Goal: Obtain resource: Obtain resource

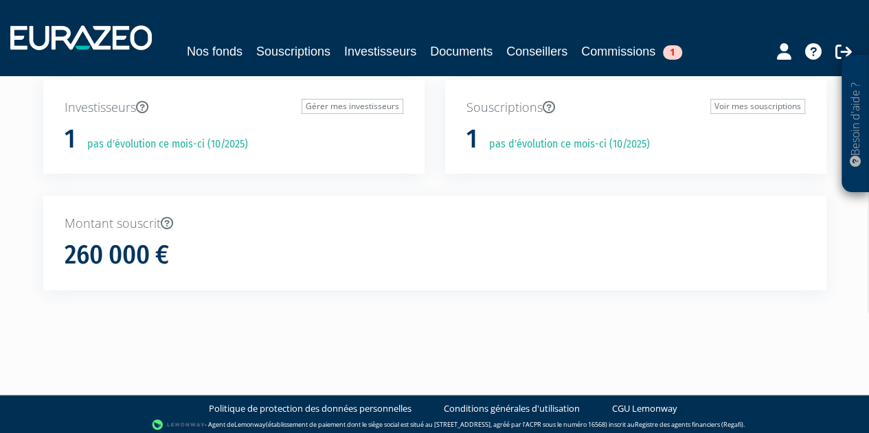
scroll to position [80, 0]
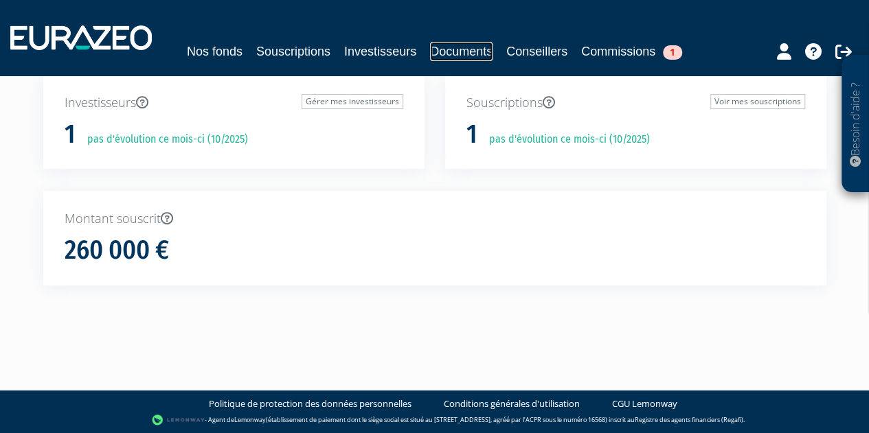
click at [466, 50] on link "Documents" at bounding box center [461, 51] width 63 height 19
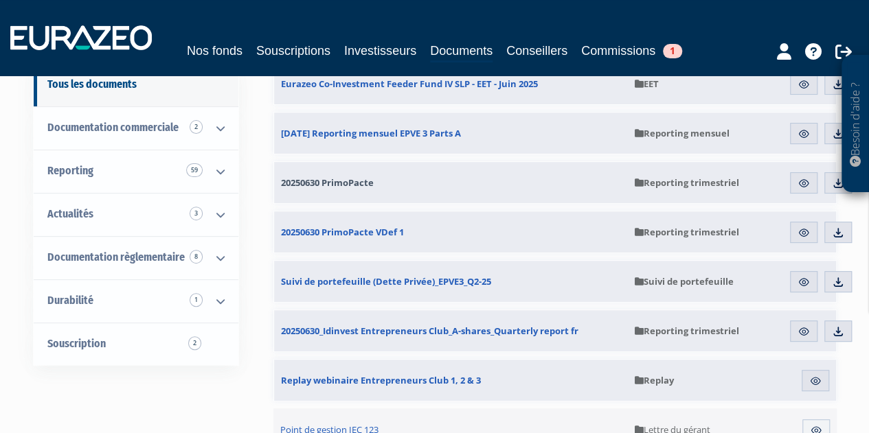
scroll to position [139, 0]
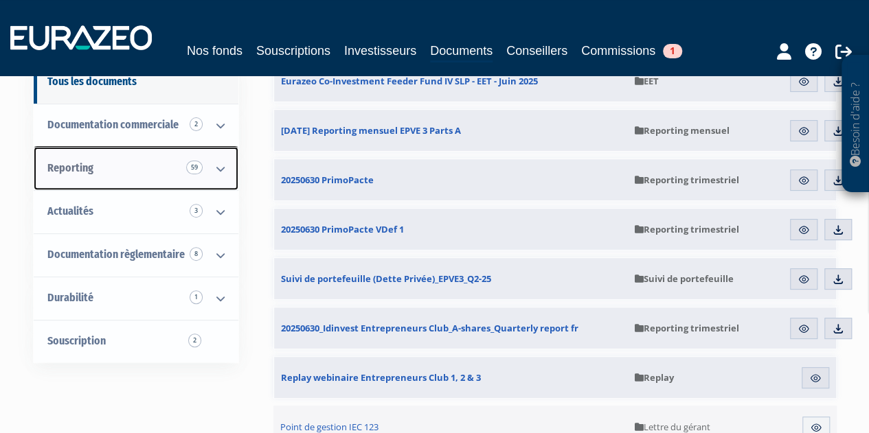
click at [224, 166] on icon at bounding box center [221, 169] width 36 height 43
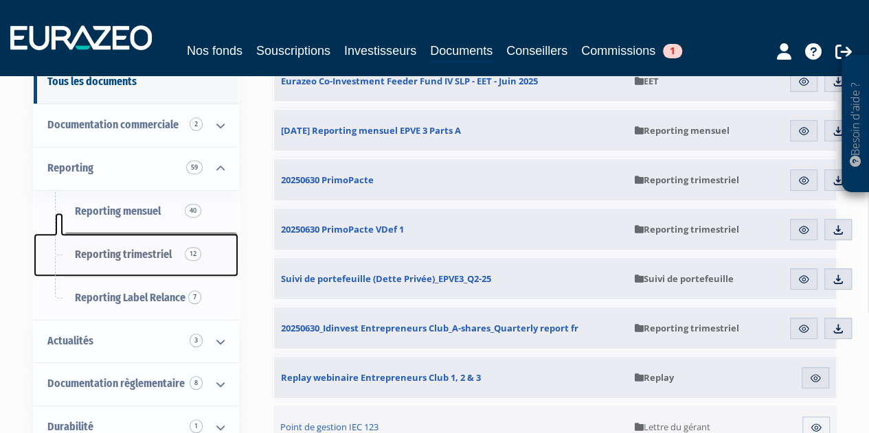
click at [161, 255] on span "Reporting trimestriel 12" at bounding box center [123, 254] width 97 height 13
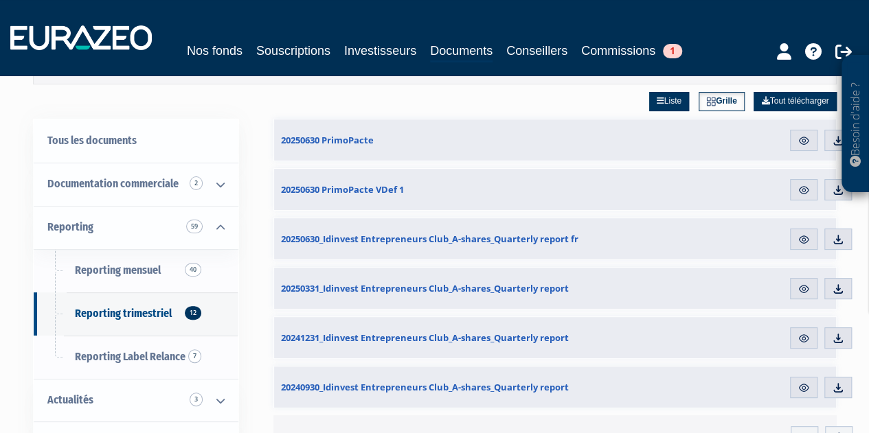
scroll to position [95, 0]
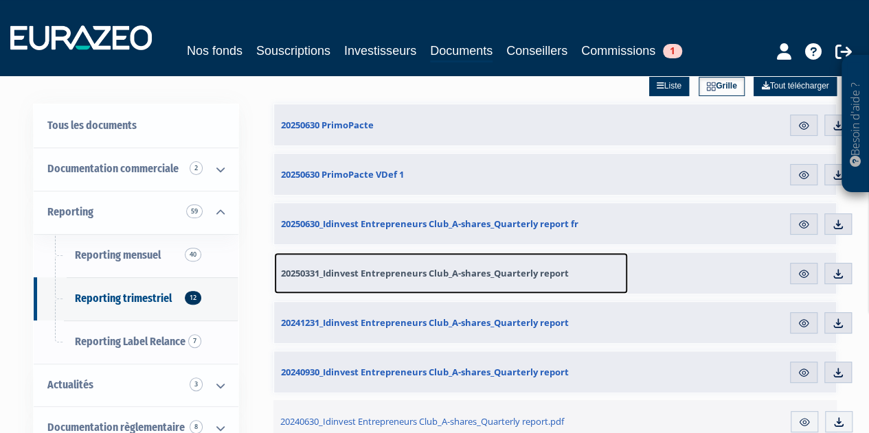
click at [352, 269] on span "20250331_Idinvest Entrepreneurs Club_A-shares_Quarterly report" at bounding box center [425, 273] width 288 height 12
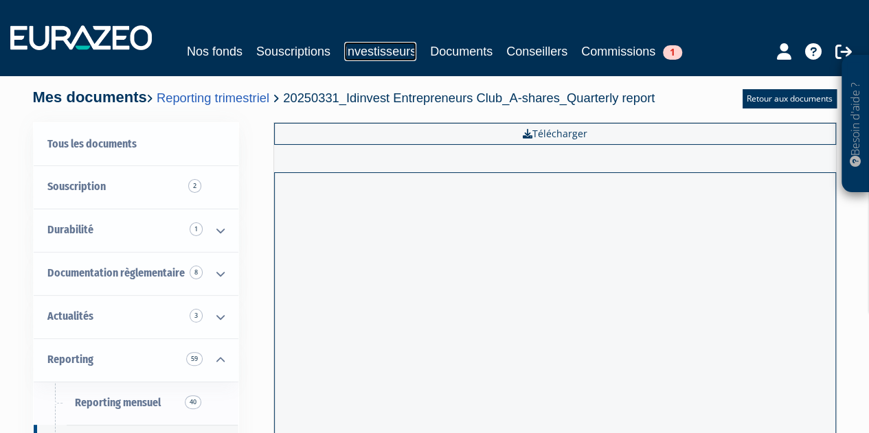
click at [387, 47] on link "Investisseurs" at bounding box center [380, 51] width 72 height 19
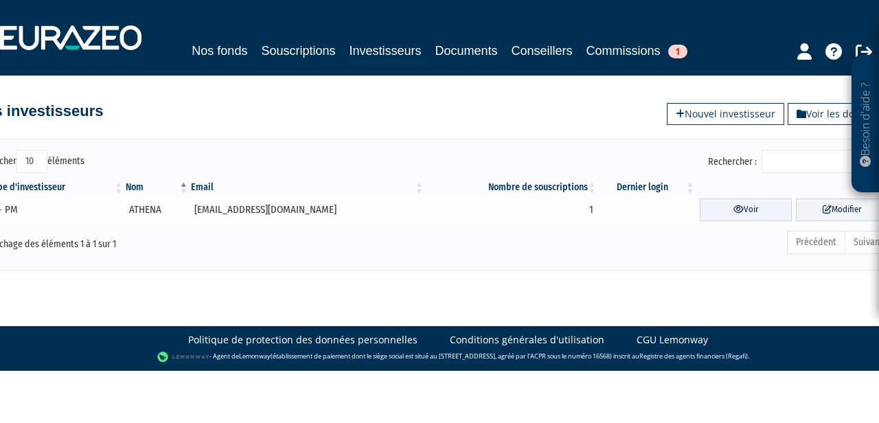
click at [734, 207] on icon at bounding box center [739, 209] width 10 height 9
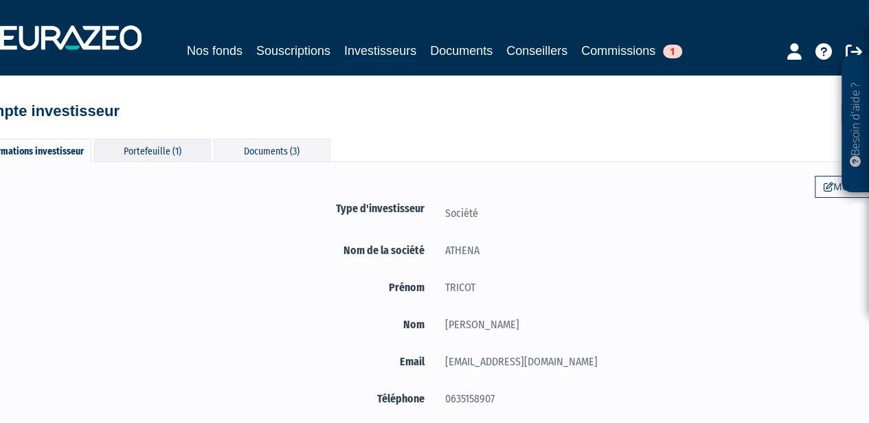
click at [140, 147] on div "Portefeuille (1)" at bounding box center [152, 150] width 117 height 23
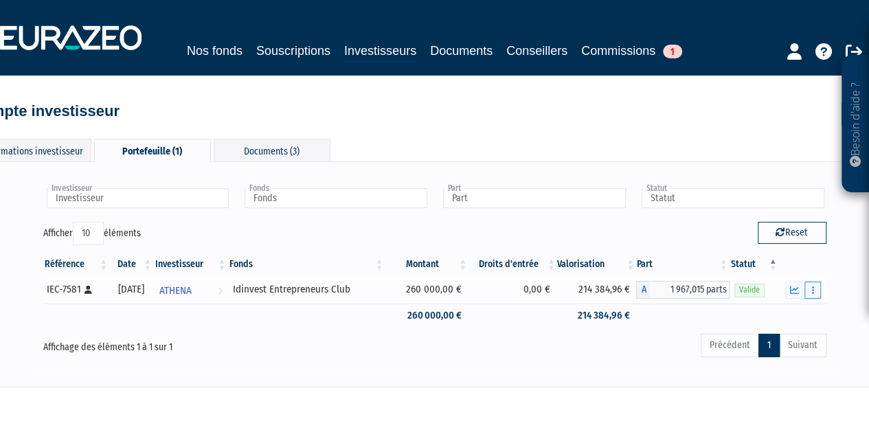
click at [810, 288] on button "button" at bounding box center [812, 290] width 16 height 17
click at [798, 310] on link "Documents" at bounding box center [782, 315] width 69 height 23
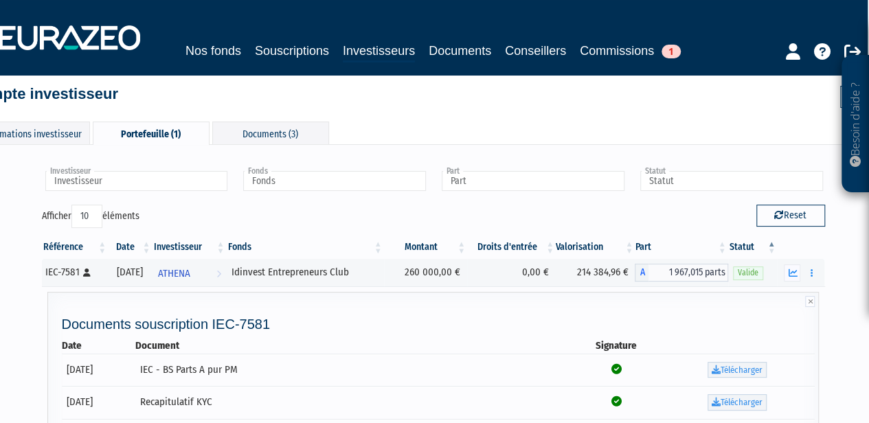
scroll to position [0, 1]
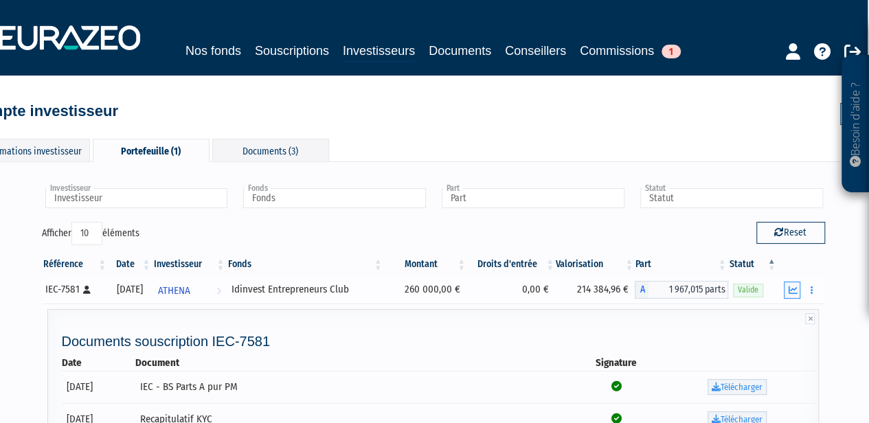
click at [800, 286] on button "button" at bounding box center [792, 290] width 16 height 17
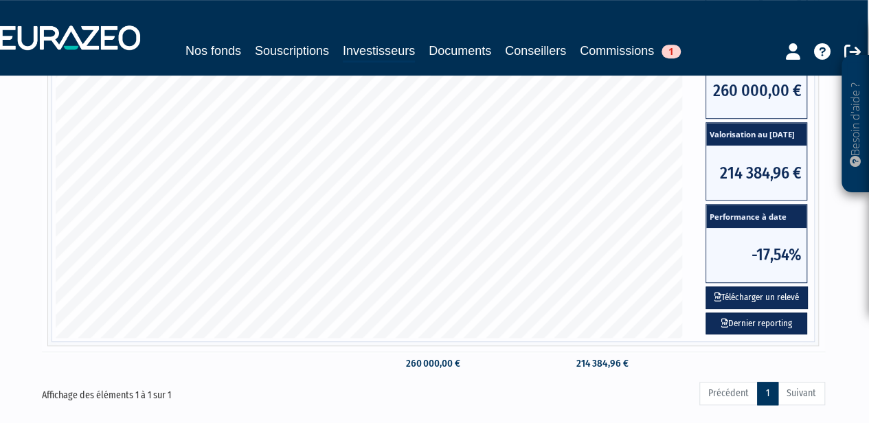
scroll to position [379, 1]
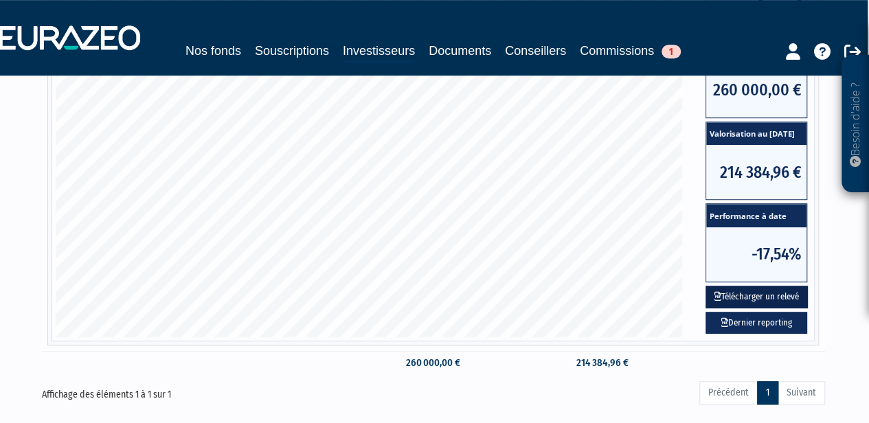
click at [780, 292] on button "Télécharger un relevé" at bounding box center [756, 297] width 102 height 23
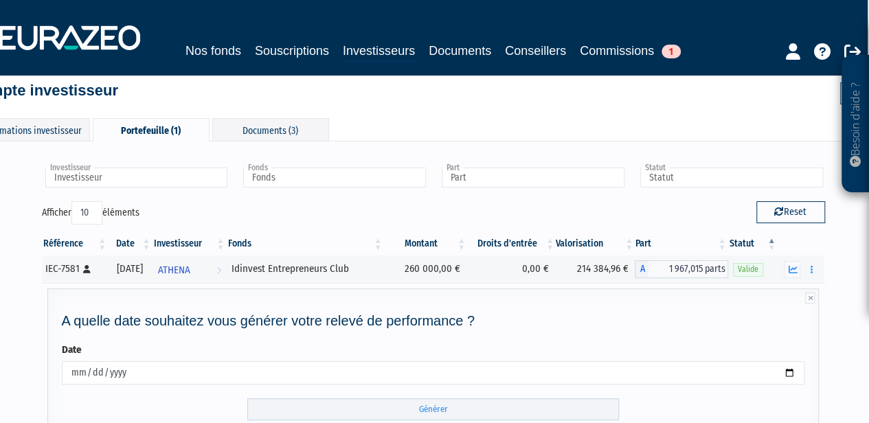
scroll to position [110, 1]
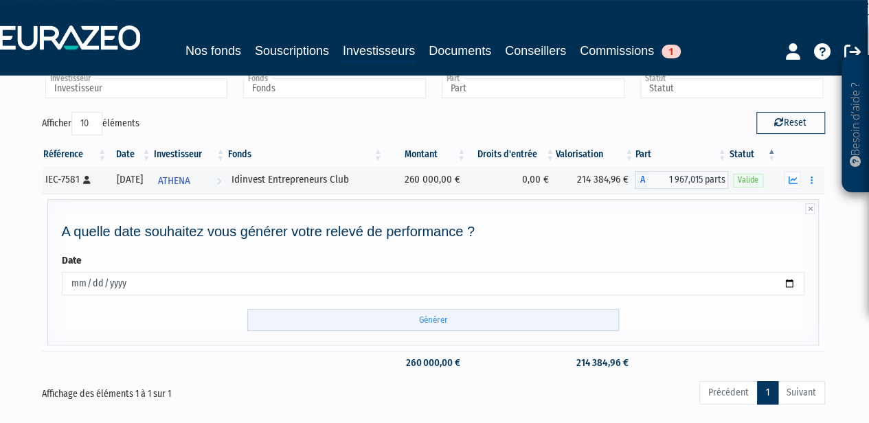
click at [439, 314] on input "Générer" at bounding box center [433, 320] width 372 height 23
click at [445, 49] on link "Documents" at bounding box center [460, 50] width 63 height 19
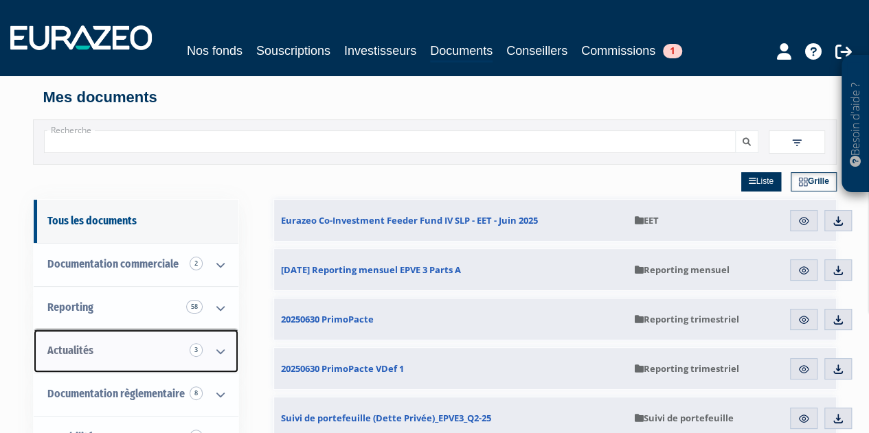
click at [231, 354] on icon at bounding box center [221, 351] width 36 height 43
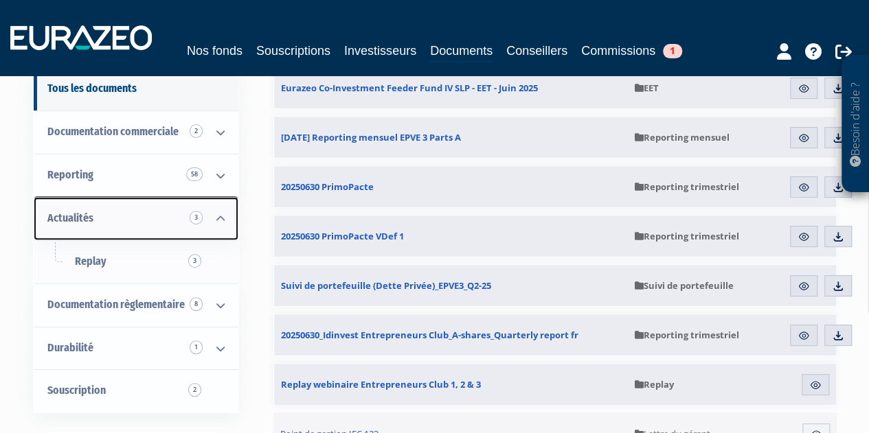
scroll to position [134, 0]
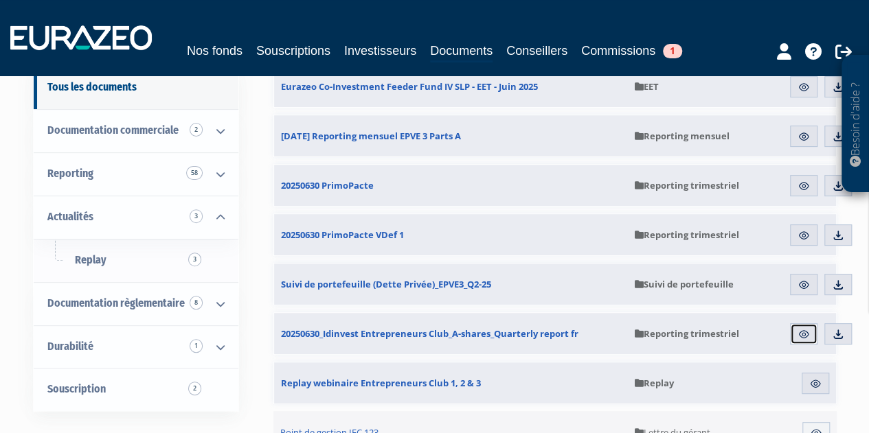
click at [799, 328] on img at bounding box center [803, 334] width 12 height 12
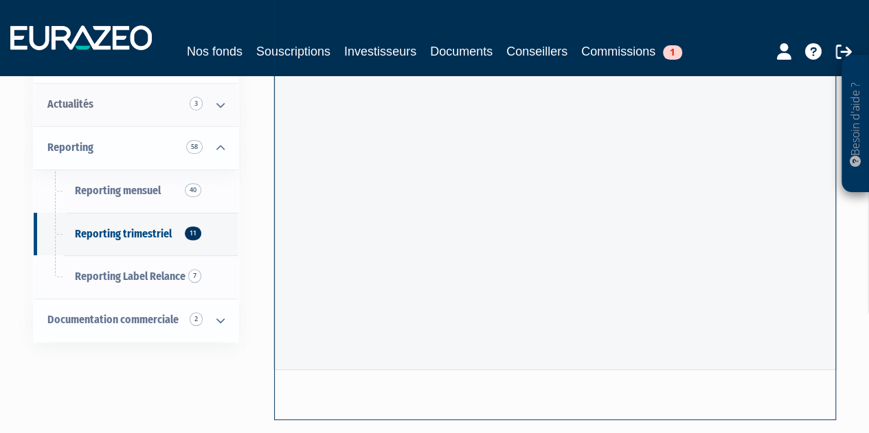
scroll to position [220, 0]
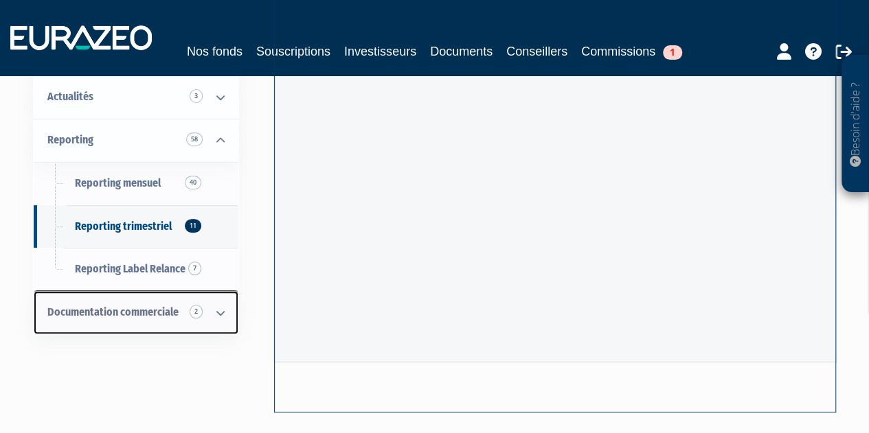
click at [221, 314] on icon at bounding box center [221, 313] width 36 height 43
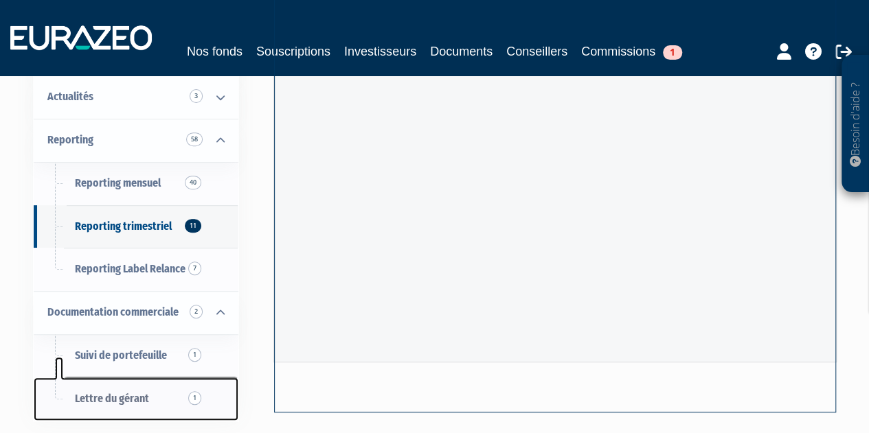
click at [145, 394] on span "Lettre du gérant 1" at bounding box center [112, 398] width 74 height 13
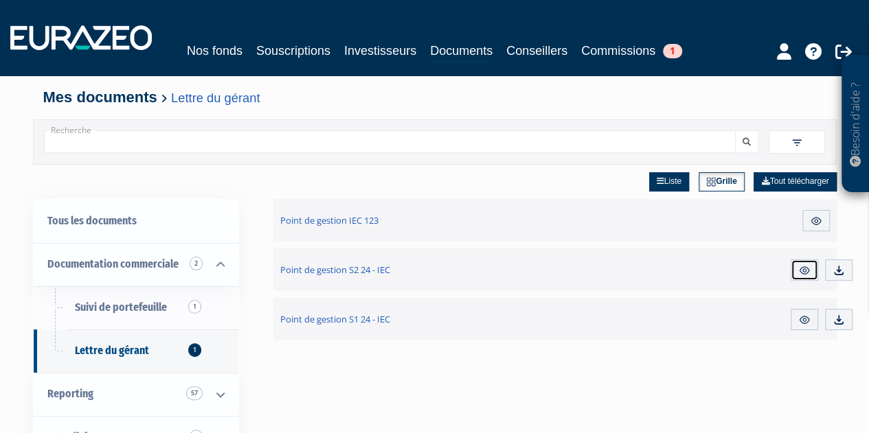
click at [802, 264] on img at bounding box center [804, 270] width 12 height 12
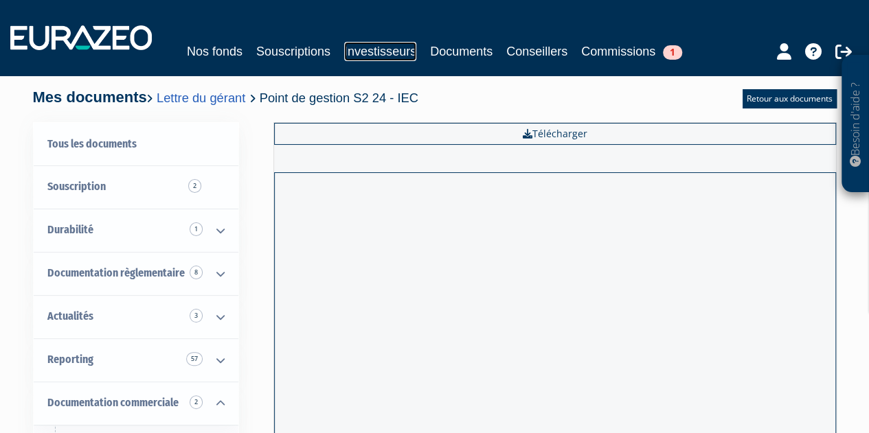
click at [363, 49] on link "Investisseurs" at bounding box center [380, 51] width 72 height 19
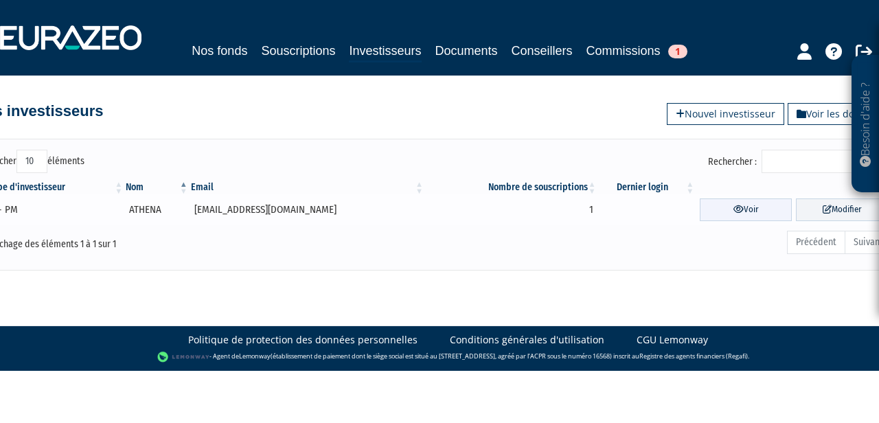
click at [733, 208] on link "Voir" at bounding box center [746, 210] width 92 height 23
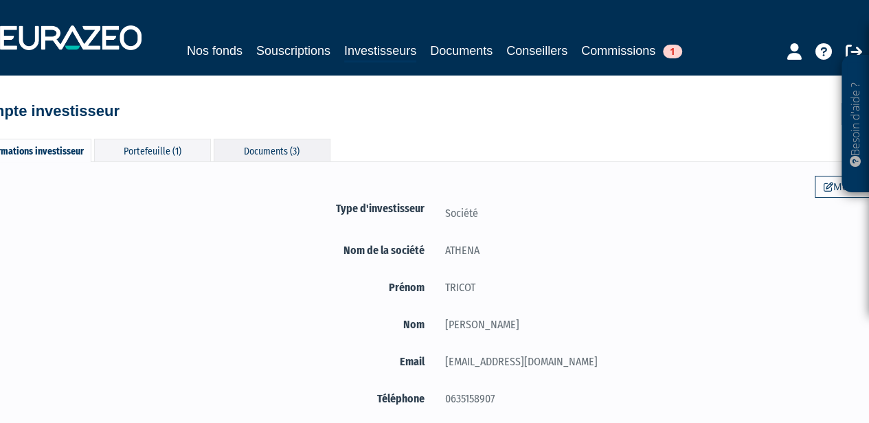
click at [267, 149] on div "Documents (3)" at bounding box center [272, 150] width 117 height 23
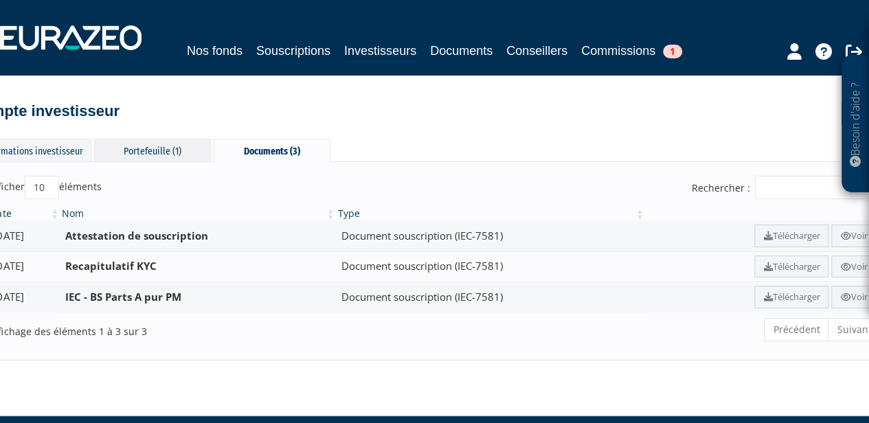
click at [155, 146] on div "Portefeuille (1)" at bounding box center [152, 150] width 117 height 23
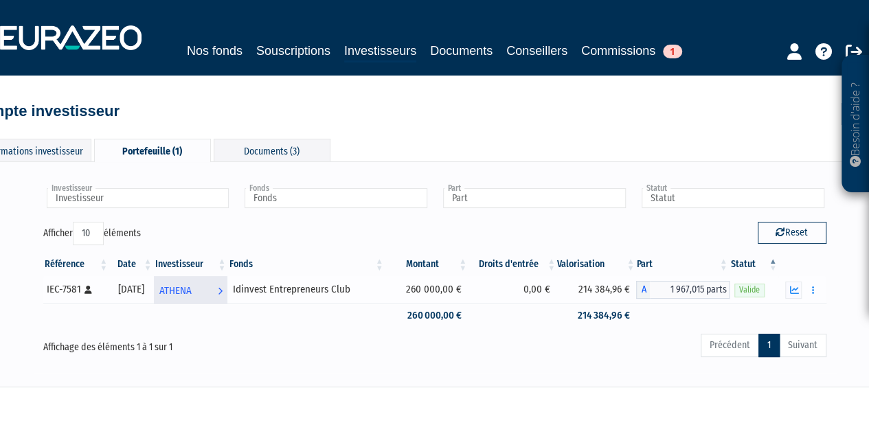
click at [192, 291] on span "ATHENA" at bounding box center [175, 290] width 32 height 25
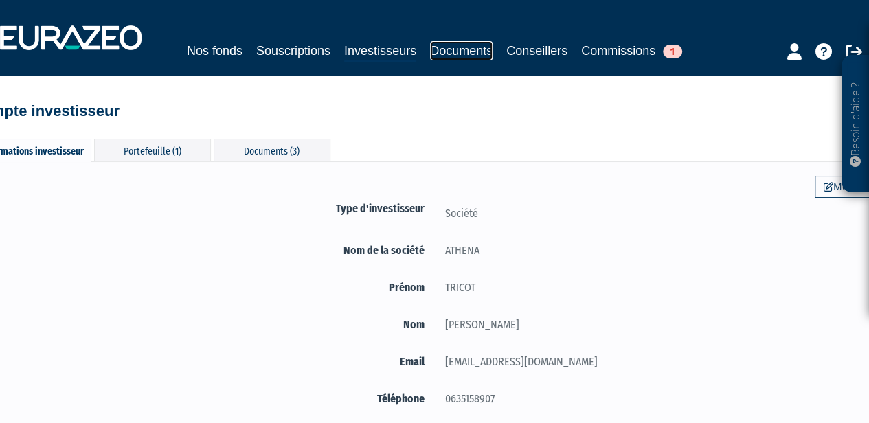
click at [449, 48] on link "Documents" at bounding box center [461, 50] width 63 height 19
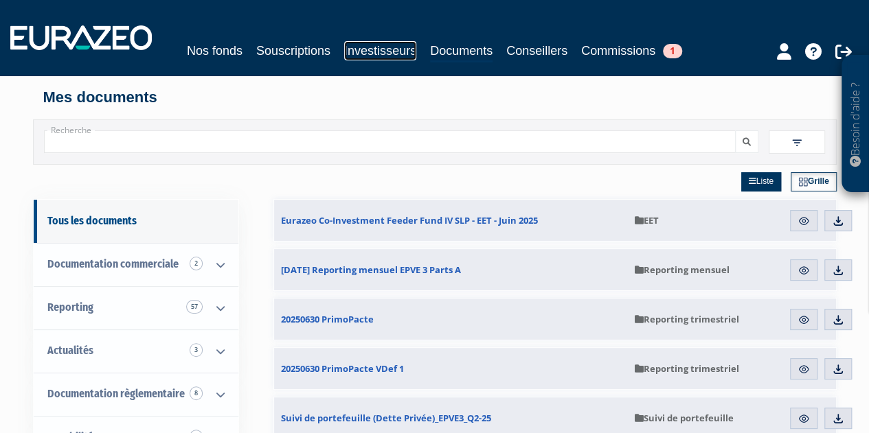
click at [379, 49] on link "Investisseurs" at bounding box center [380, 50] width 72 height 19
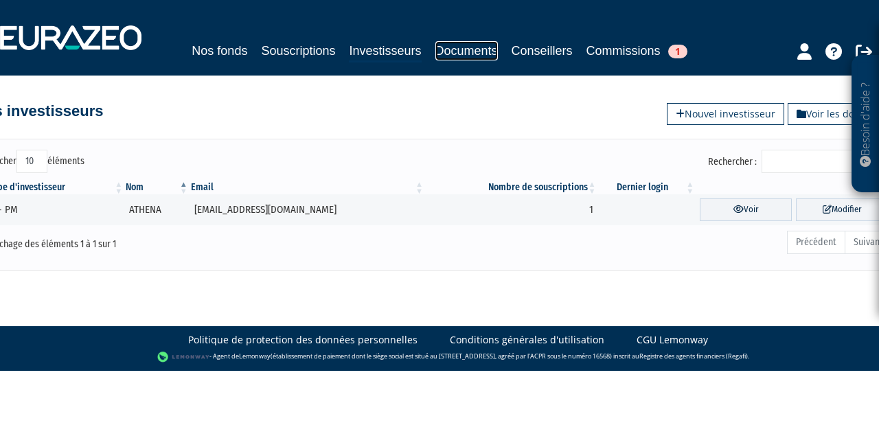
click at [457, 52] on link "Documents" at bounding box center [466, 50] width 63 height 19
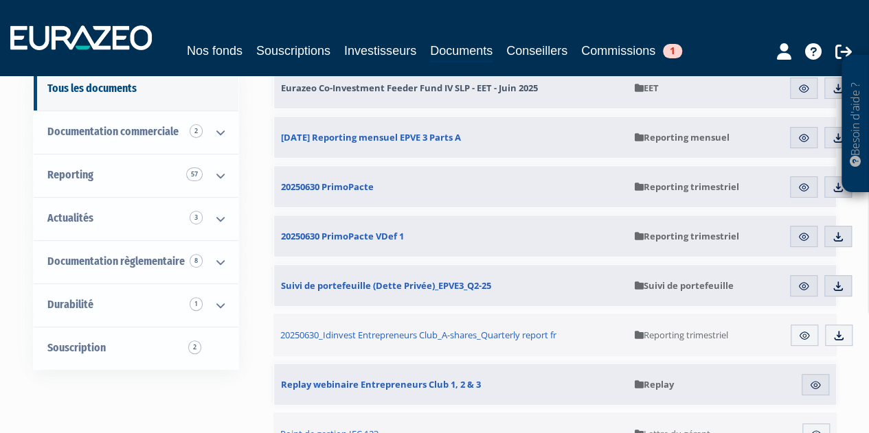
scroll to position [133, 0]
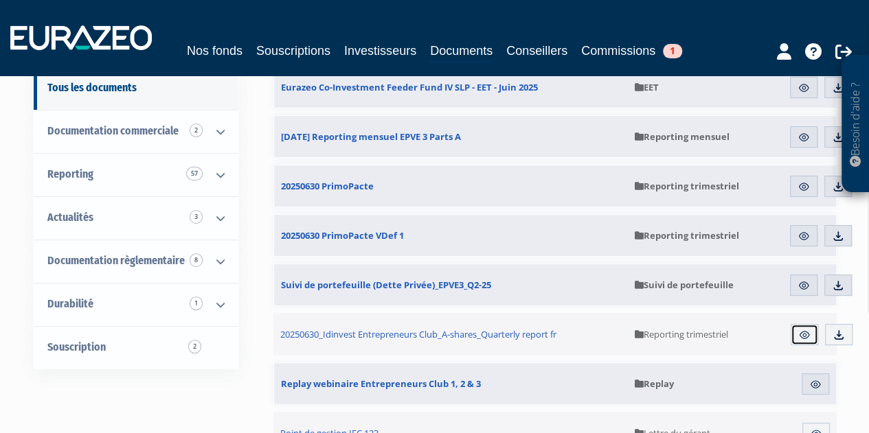
click at [807, 332] on img at bounding box center [804, 335] width 12 height 12
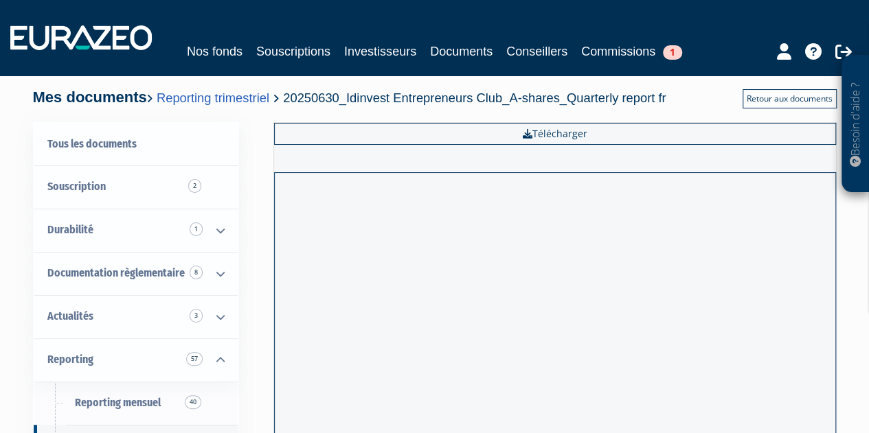
click at [761, 98] on link "Retour aux documents" at bounding box center [790, 98] width 94 height 19
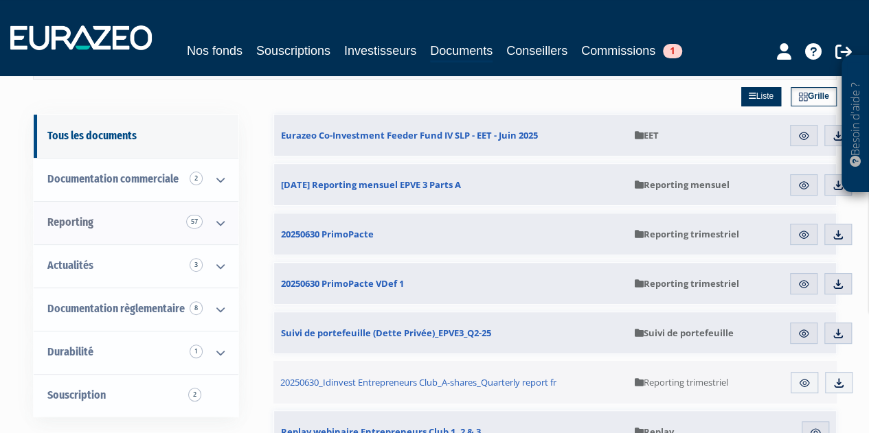
scroll to position [84, 0]
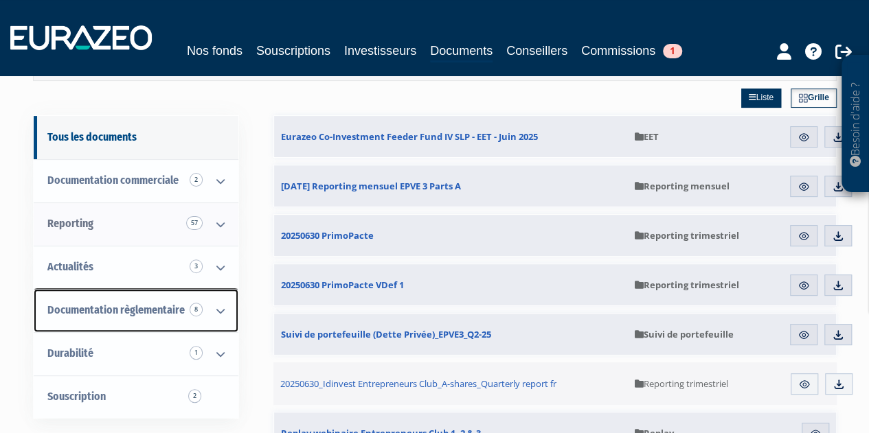
click at [225, 304] on icon at bounding box center [221, 311] width 36 height 43
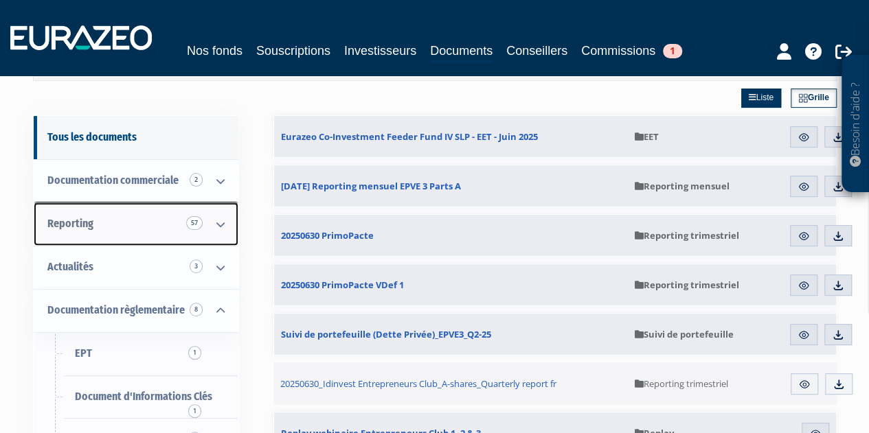
click at [219, 223] on icon at bounding box center [221, 224] width 36 height 43
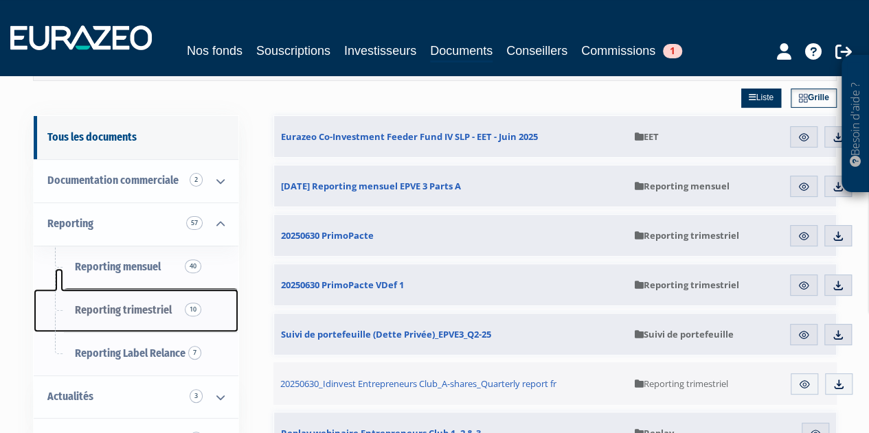
click at [163, 306] on span "Reporting trimestriel 10" at bounding box center [123, 310] width 97 height 13
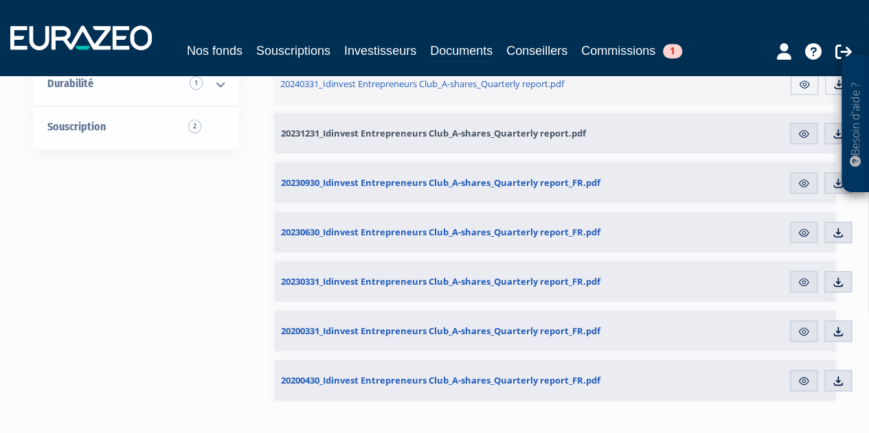
scroll to position [495, 0]
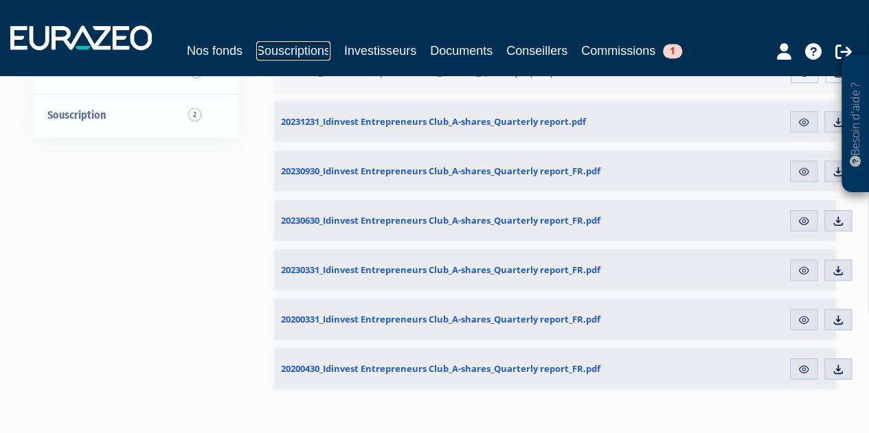
click at [308, 52] on link "Souscriptions" at bounding box center [293, 50] width 74 height 19
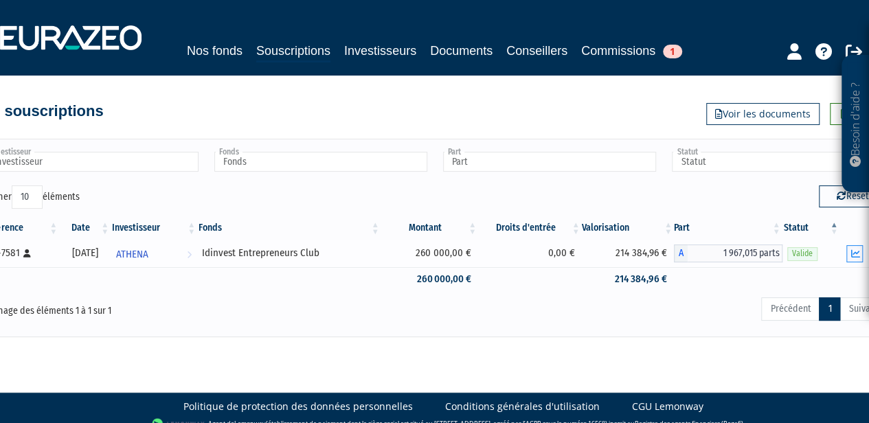
click at [857, 254] on icon "button" at bounding box center [854, 253] width 9 height 9
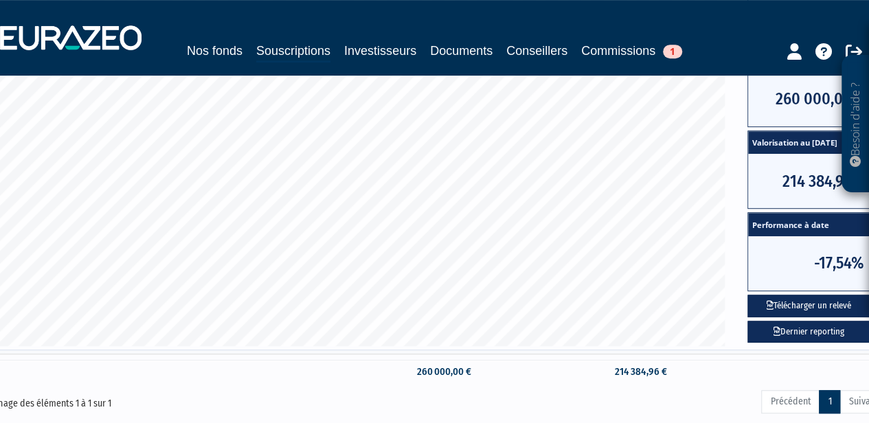
scroll to position [341, 0]
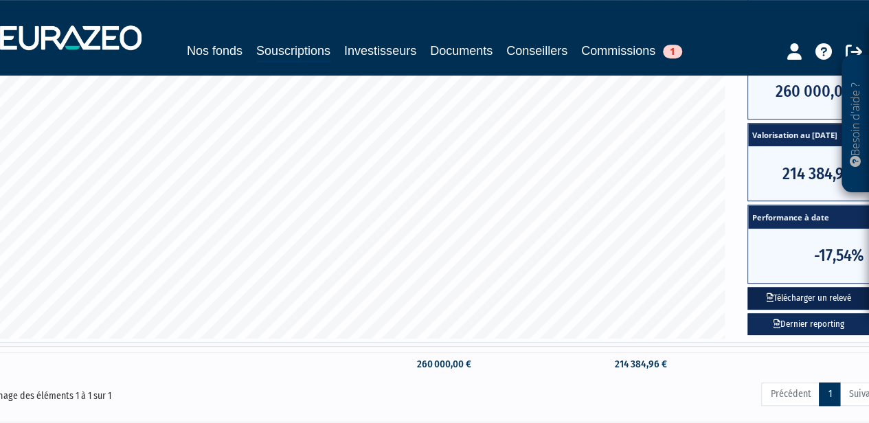
click at [778, 293] on button "Télécharger un relevé" at bounding box center [808, 298] width 122 height 23
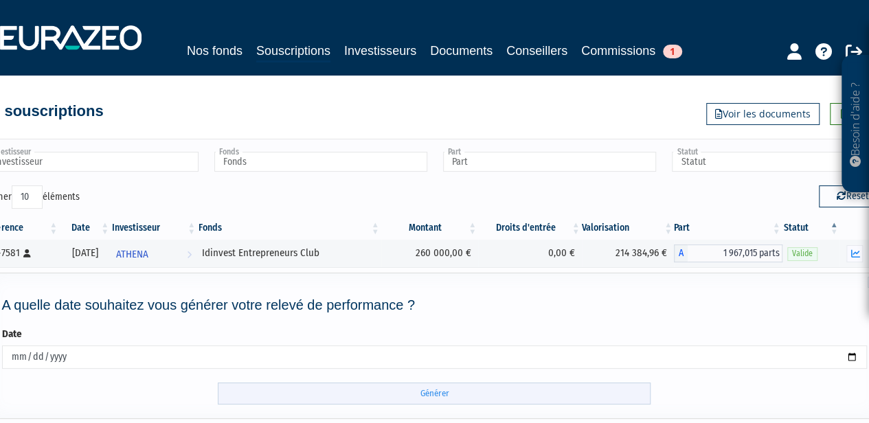
click at [584, 390] on input "Générer" at bounding box center [434, 394] width 433 height 23
drag, startPoint x: 499, startPoint y: 210, endPoint x: 428, endPoint y: 122, distance: 113.4
click at [428, 122] on div "Besoin d'aide ? × J'ai besoin d'aide Si vous avez une question à propos du fonc…" at bounding box center [434, 247] width 869 height 495
